Goal: Transaction & Acquisition: Purchase product/service

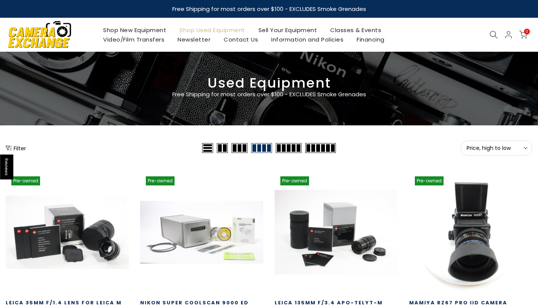
type input "**********"
click at [515, 148] on span "Price, high to low" at bounding box center [497, 148] width 60 height 7
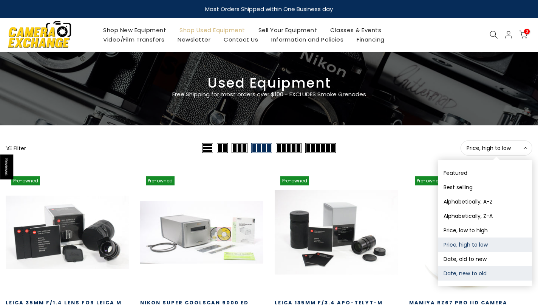
click at [470, 275] on button "Date, new to old" at bounding box center [485, 274] width 95 height 14
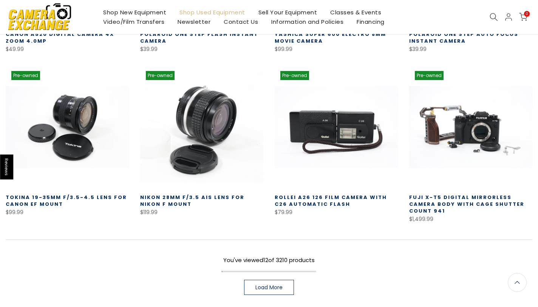
scroll to position [433, 0]
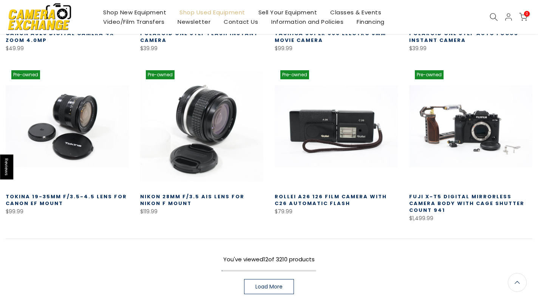
click at [275, 287] on span "Load More" at bounding box center [269, 286] width 27 height 5
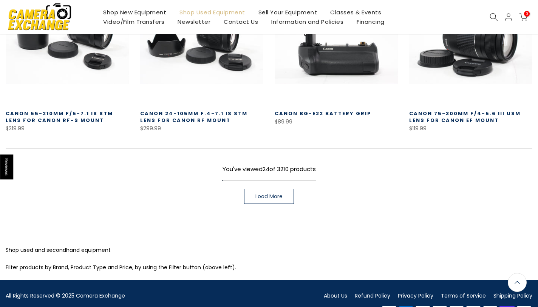
scroll to position [1047, 0]
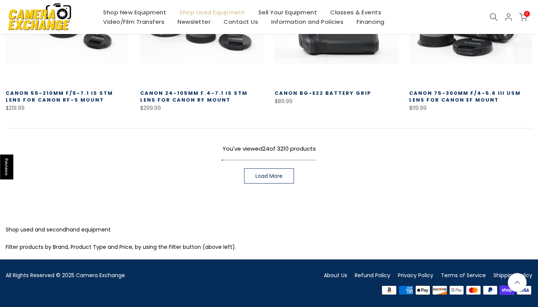
click at [275, 175] on span "Load More" at bounding box center [269, 176] width 27 height 5
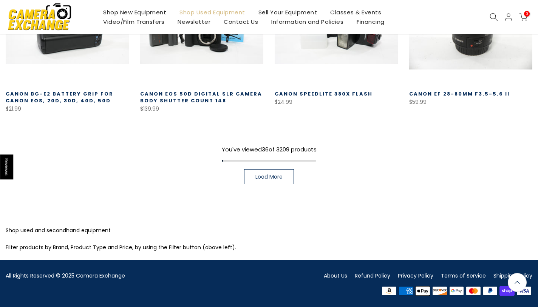
scroll to position [1545, 0]
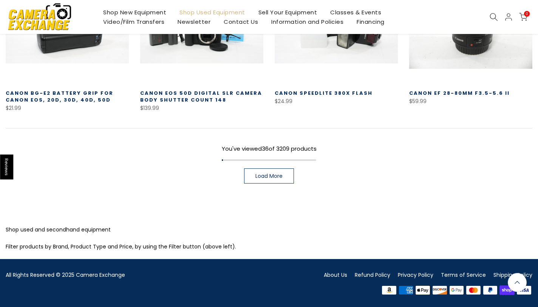
click at [279, 175] on span "Load More" at bounding box center [269, 176] width 27 height 5
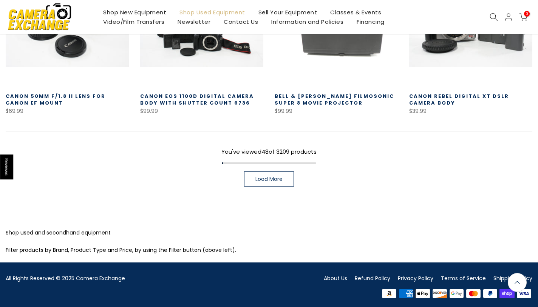
scroll to position [2041, 0]
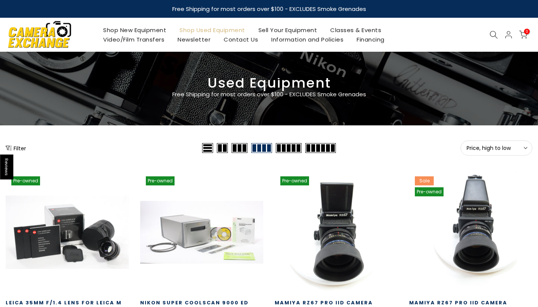
type input "**********"
click at [521, 149] on span "Price, high to low" at bounding box center [497, 148] width 60 height 7
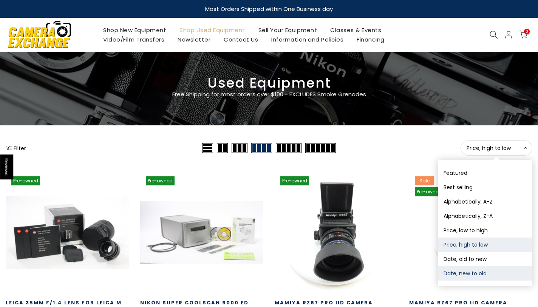
click at [472, 277] on button "Date, new to old" at bounding box center [485, 274] width 95 height 14
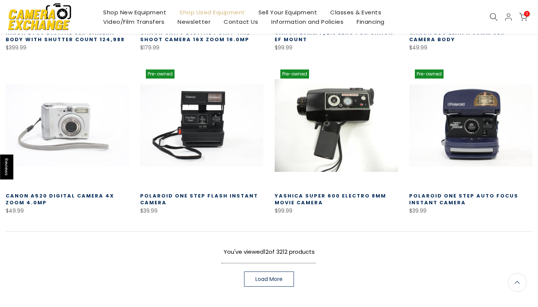
scroll to position [439, 0]
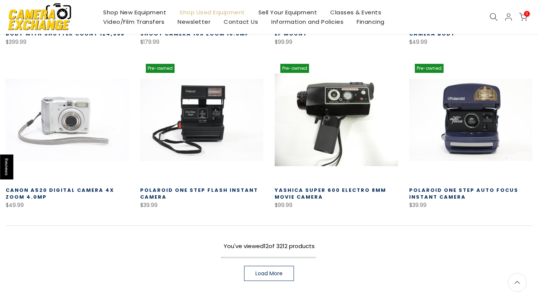
click at [280, 276] on span "Load More" at bounding box center [269, 273] width 27 height 5
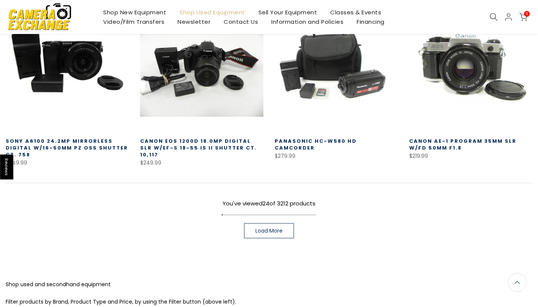
scroll to position [993, 0]
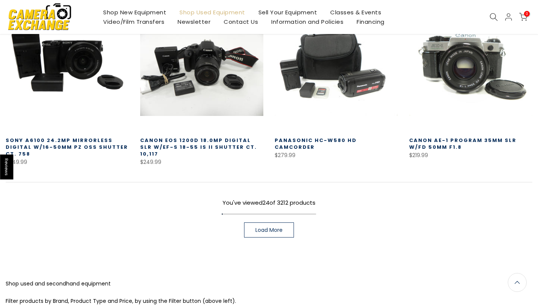
click at [258, 231] on span "Load More" at bounding box center [269, 230] width 27 height 5
